Goal: Browse casually: Explore the website without a specific task or goal

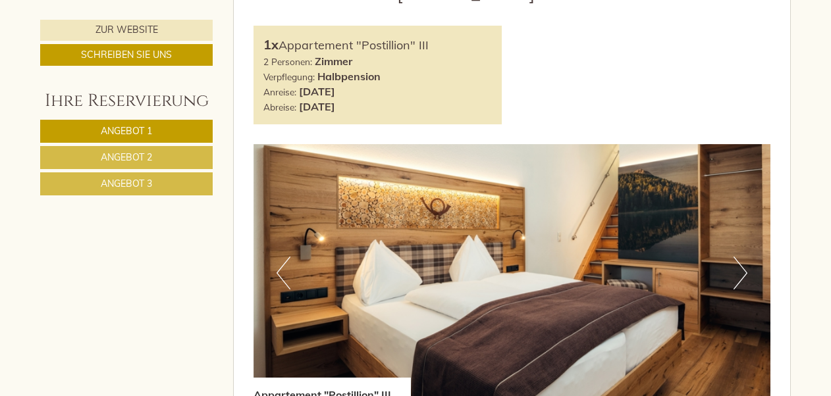
scroll to position [748, 0]
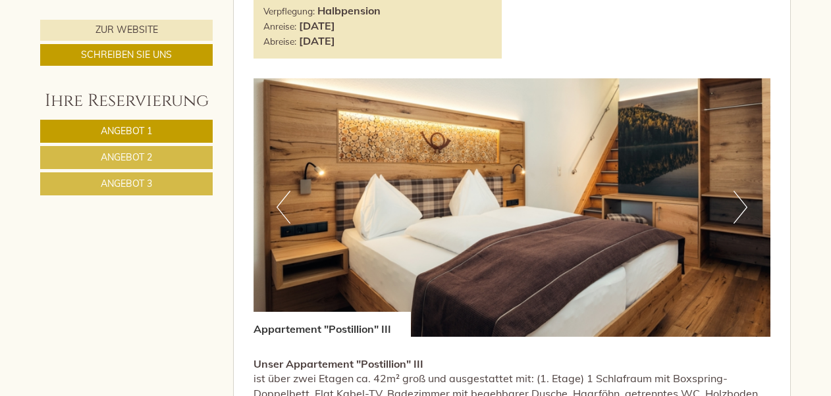
click at [739, 206] on button "Next" at bounding box center [741, 207] width 14 height 33
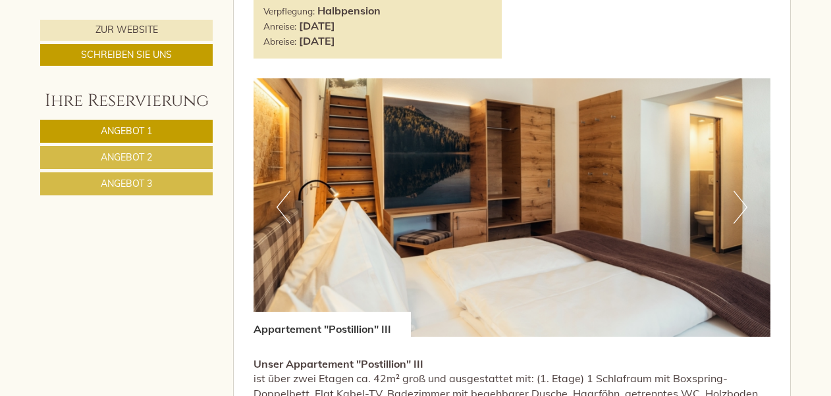
click at [739, 206] on button "Next" at bounding box center [741, 207] width 14 height 33
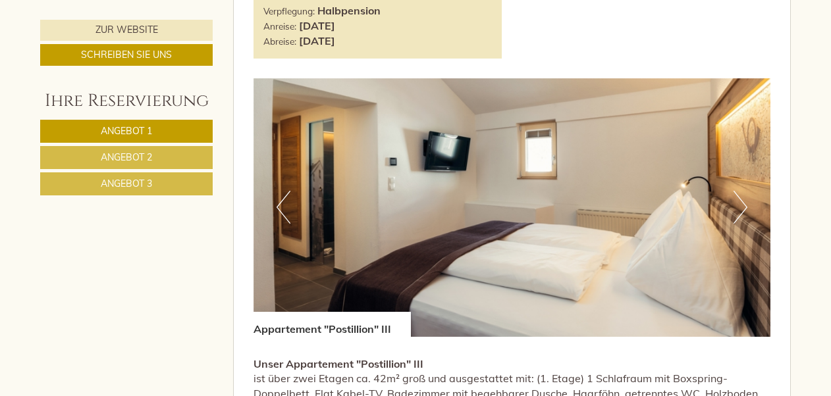
click at [739, 206] on button "Next" at bounding box center [741, 207] width 14 height 33
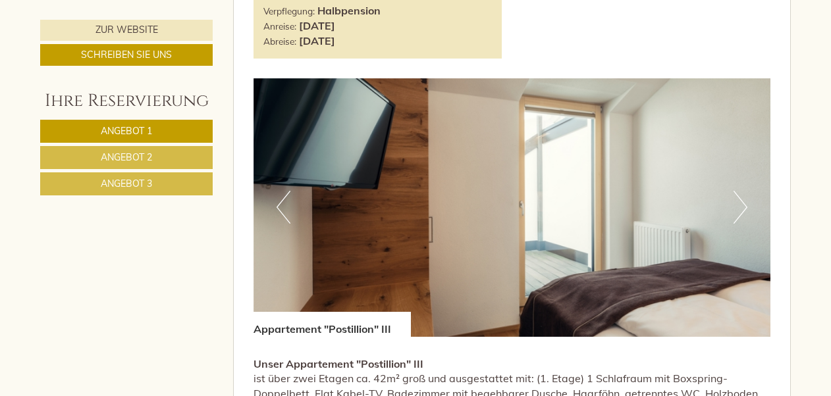
click at [739, 206] on button "Next" at bounding box center [741, 207] width 14 height 33
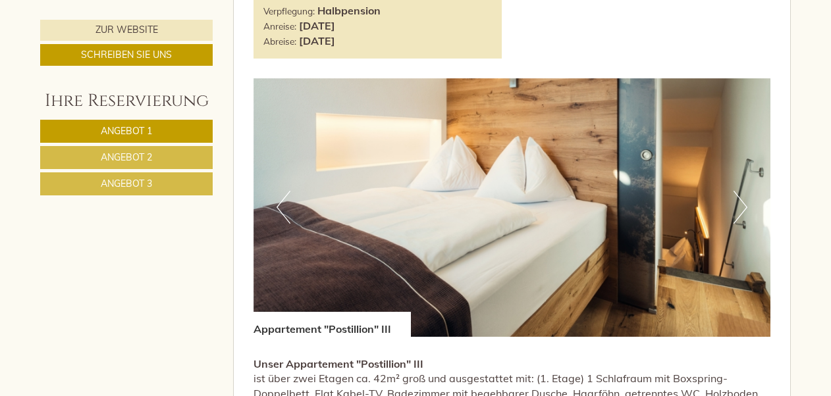
click at [739, 206] on button "Next" at bounding box center [741, 207] width 14 height 33
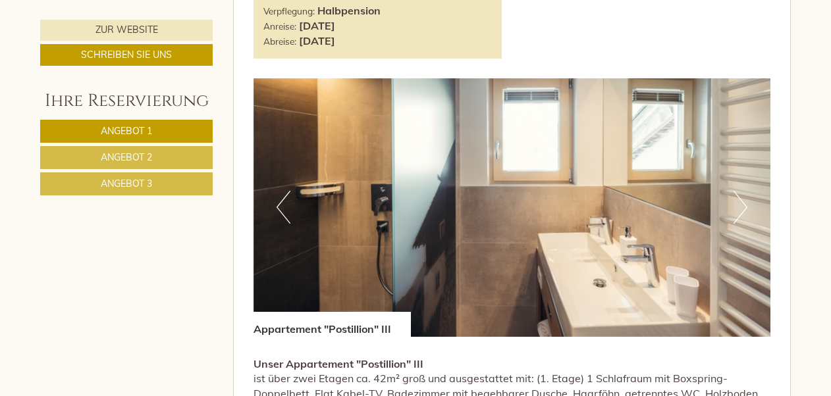
click at [739, 206] on button "Next" at bounding box center [741, 207] width 14 height 33
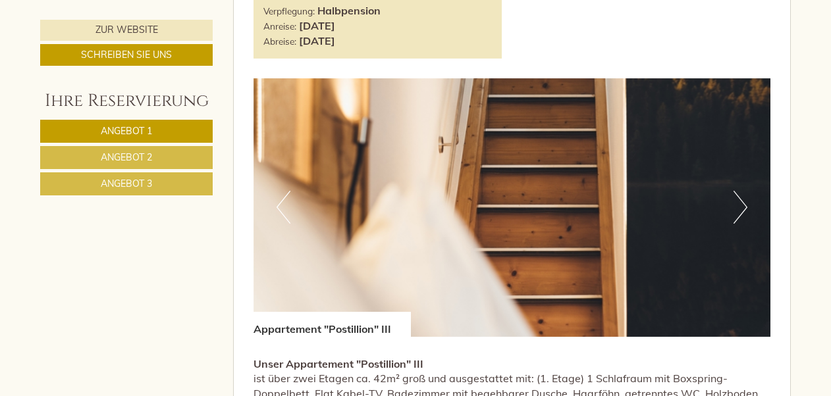
click at [739, 206] on button "Next" at bounding box center [741, 207] width 14 height 33
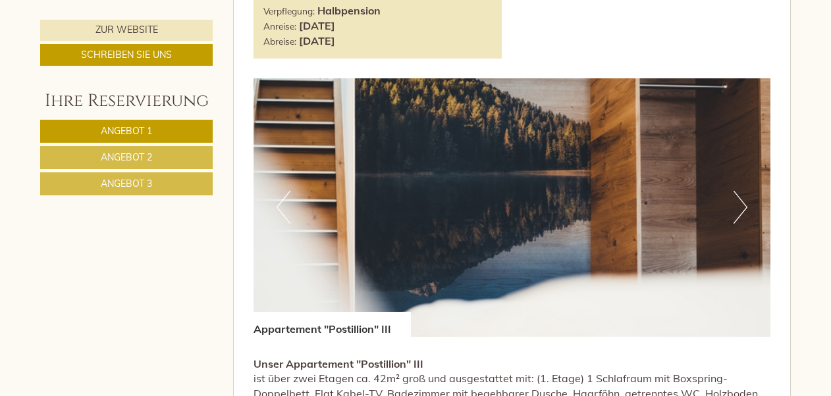
click at [739, 206] on button "Next" at bounding box center [741, 207] width 14 height 33
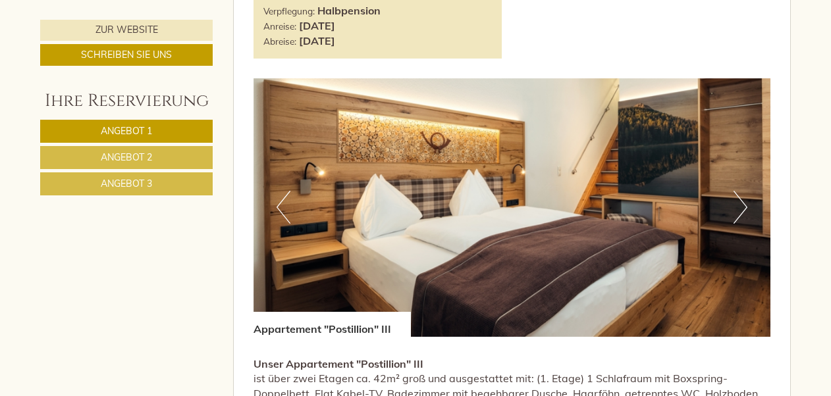
scroll to position [1095, 0]
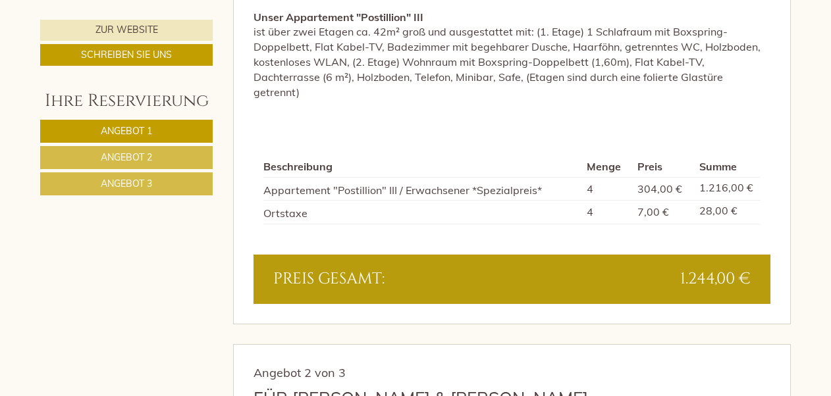
click at [388, 268] on div "Preis gesamt:" at bounding box center [387, 279] width 249 height 22
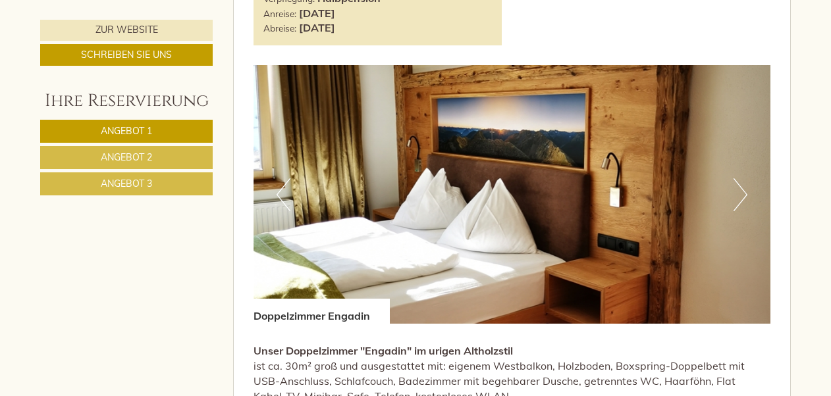
scroll to position [2393, 0]
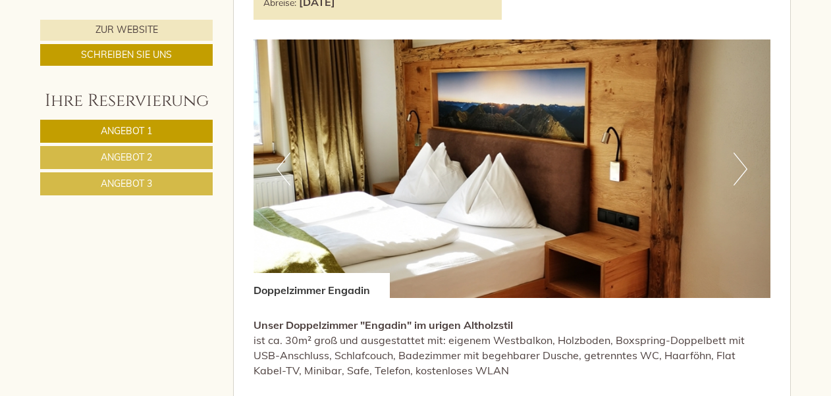
click at [743, 159] on button "Next" at bounding box center [741, 169] width 14 height 33
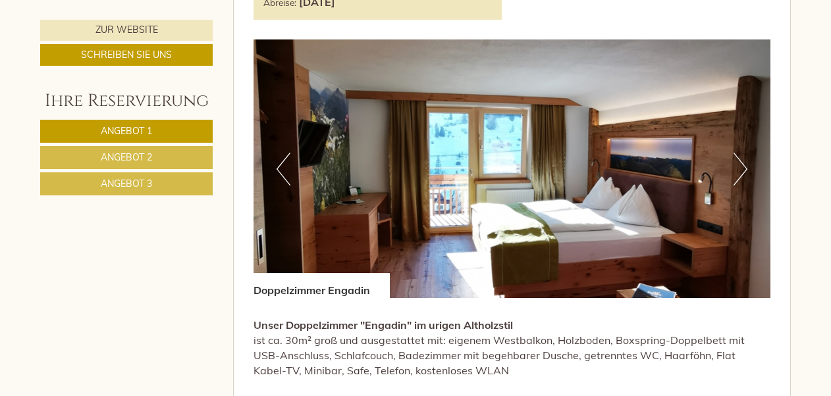
click at [743, 159] on button "Next" at bounding box center [741, 169] width 14 height 33
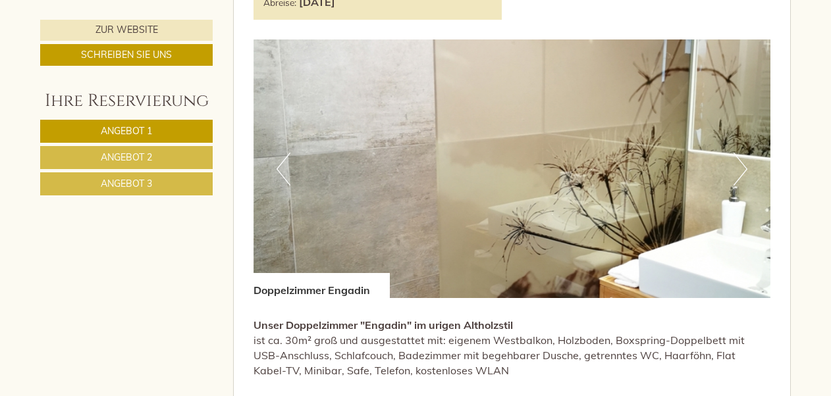
click at [743, 159] on button "Next" at bounding box center [741, 169] width 14 height 33
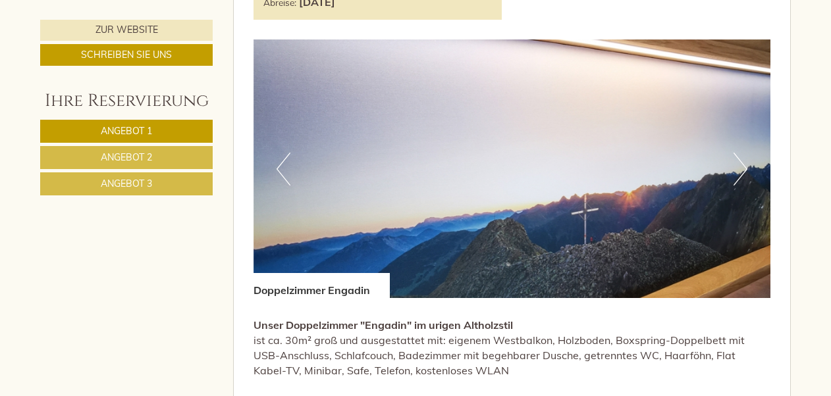
click at [743, 159] on button "Next" at bounding box center [741, 169] width 14 height 33
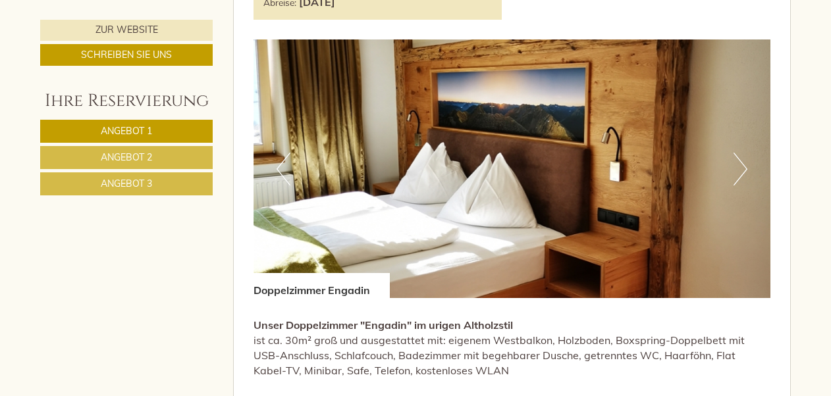
click at [743, 159] on button "Next" at bounding box center [741, 169] width 14 height 33
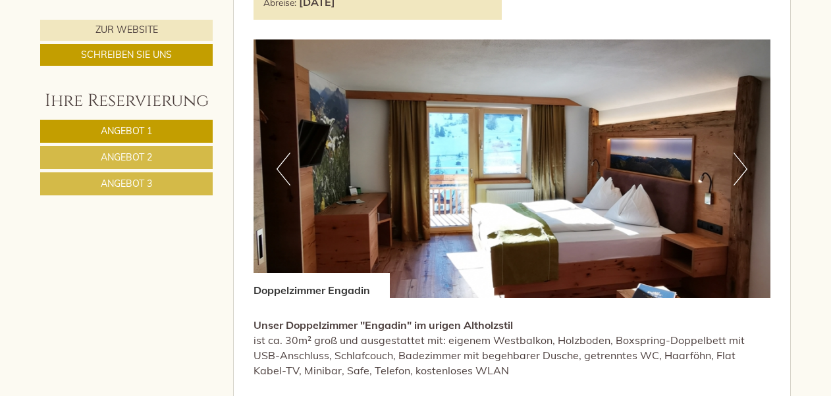
click at [743, 159] on button "Next" at bounding box center [741, 169] width 14 height 33
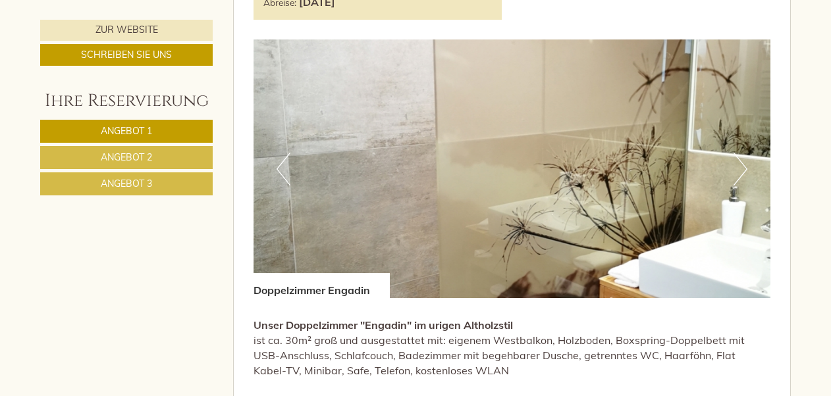
click at [743, 159] on button "Next" at bounding box center [741, 169] width 14 height 33
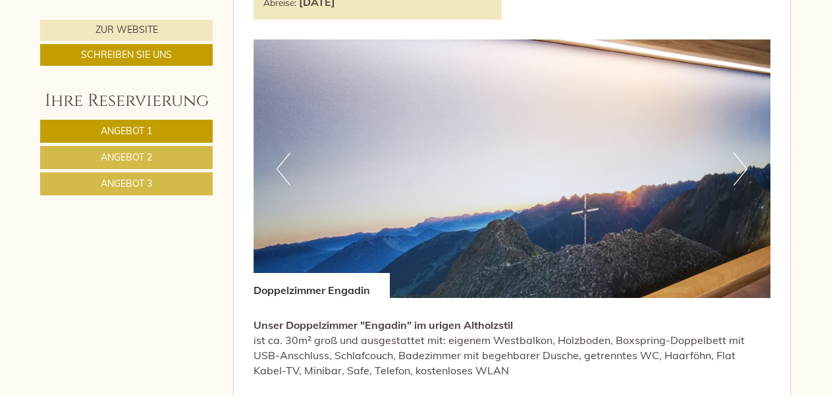
click at [743, 159] on button "Next" at bounding box center [741, 169] width 14 height 33
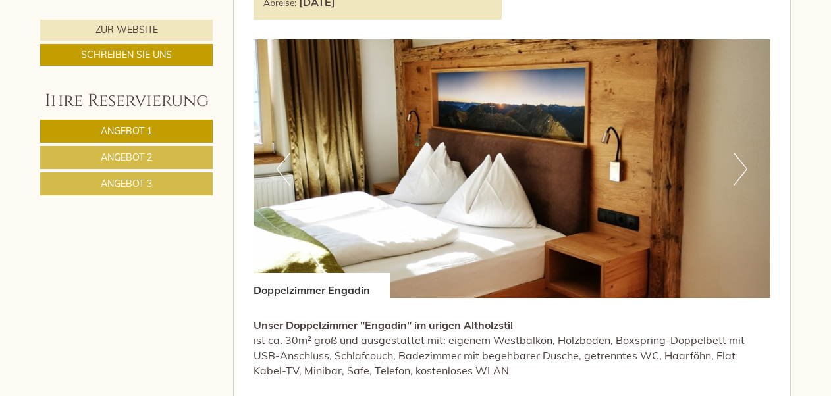
click at [743, 159] on button "Next" at bounding box center [741, 169] width 14 height 33
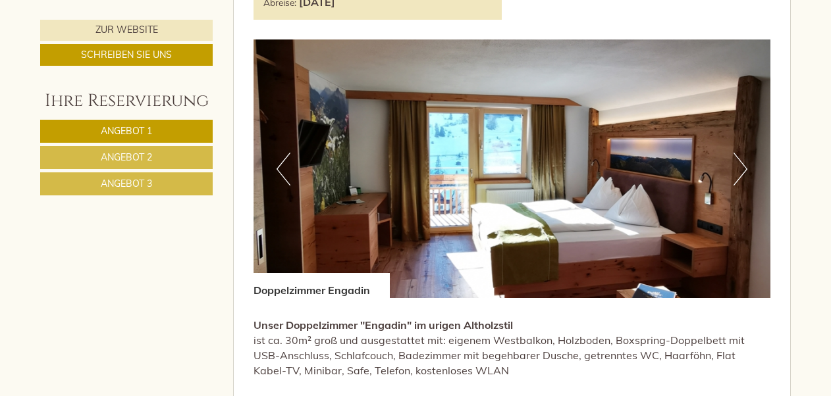
click at [743, 159] on button "Next" at bounding box center [741, 169] width 14 height 33
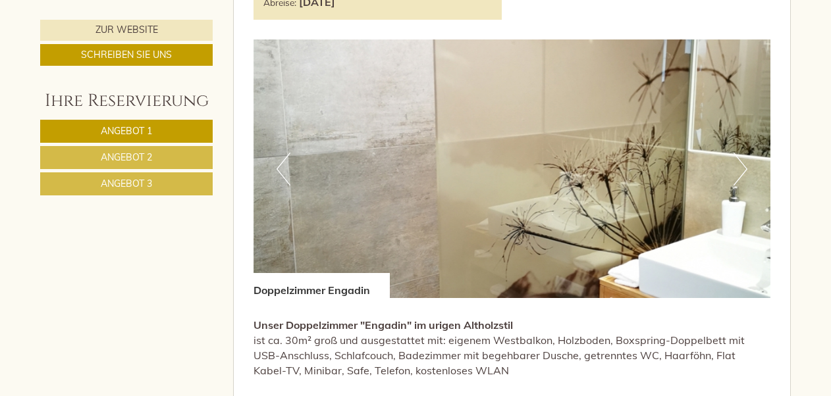
click at [743, 159] on button "Next" at bounding box center [741, 169] width 14 height 33
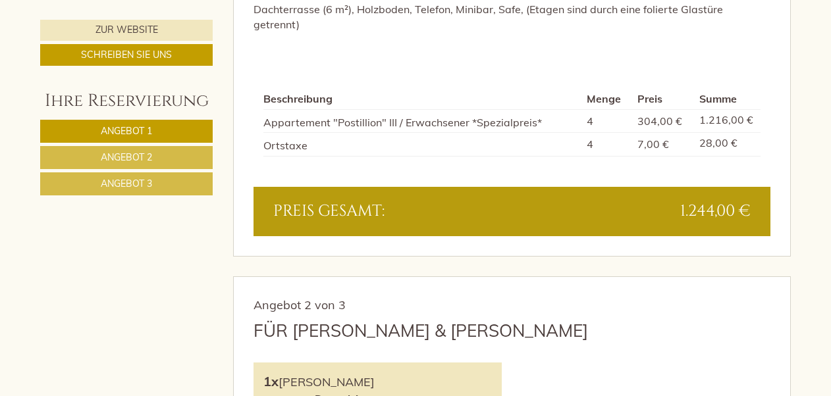
scroll to position [1027, 0]
